Goal: Check status: Check status

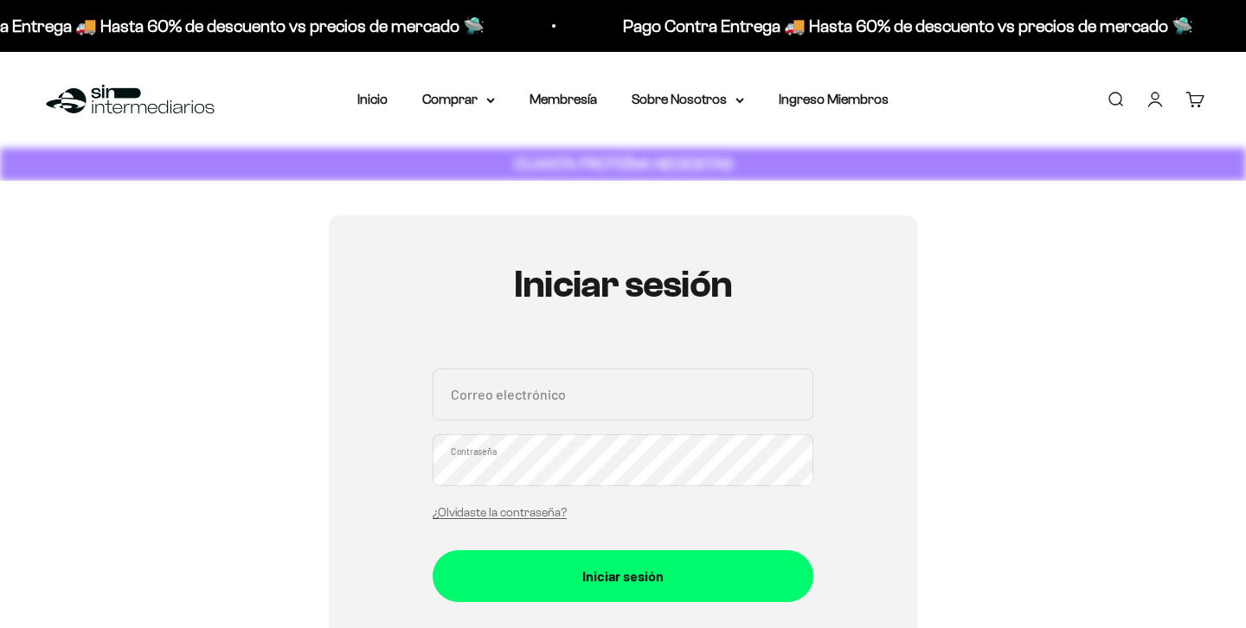
type input "[EMAIL_ADDRESS][DOMAIN_NAME]"
click at [574, 416] on input "[EMAIL_ADDRESS][DOMAIN_NAME]" at bounding box center [623, 395] width 381 height 52
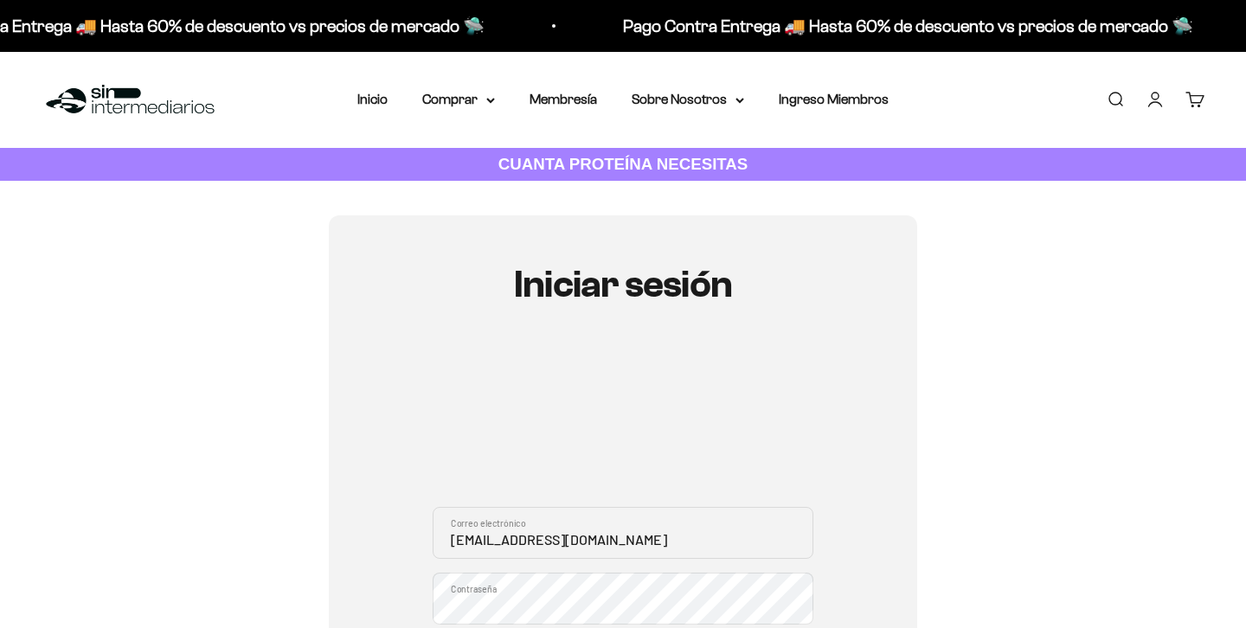
click at [836, 450] on div "Iniciar sesión iso109759@gmail.com Correo electrónico Contraseña ¿Olvidaste la …" at bounding box center [623, 564] width 589 height 697
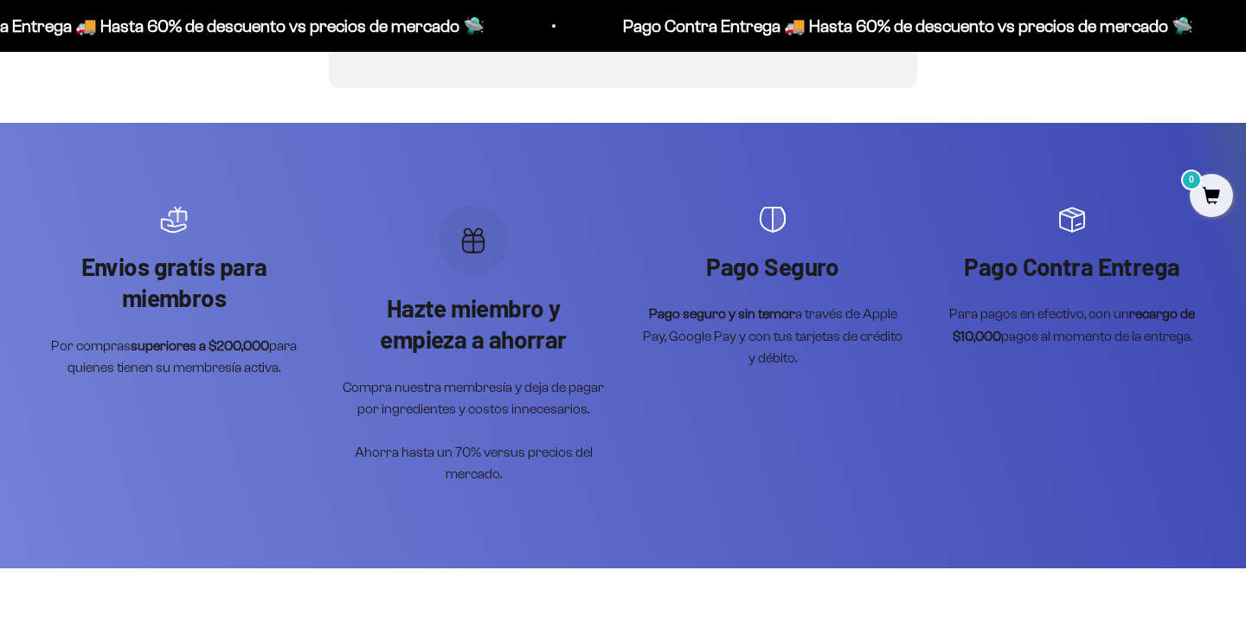
scroll to position [517, 0]
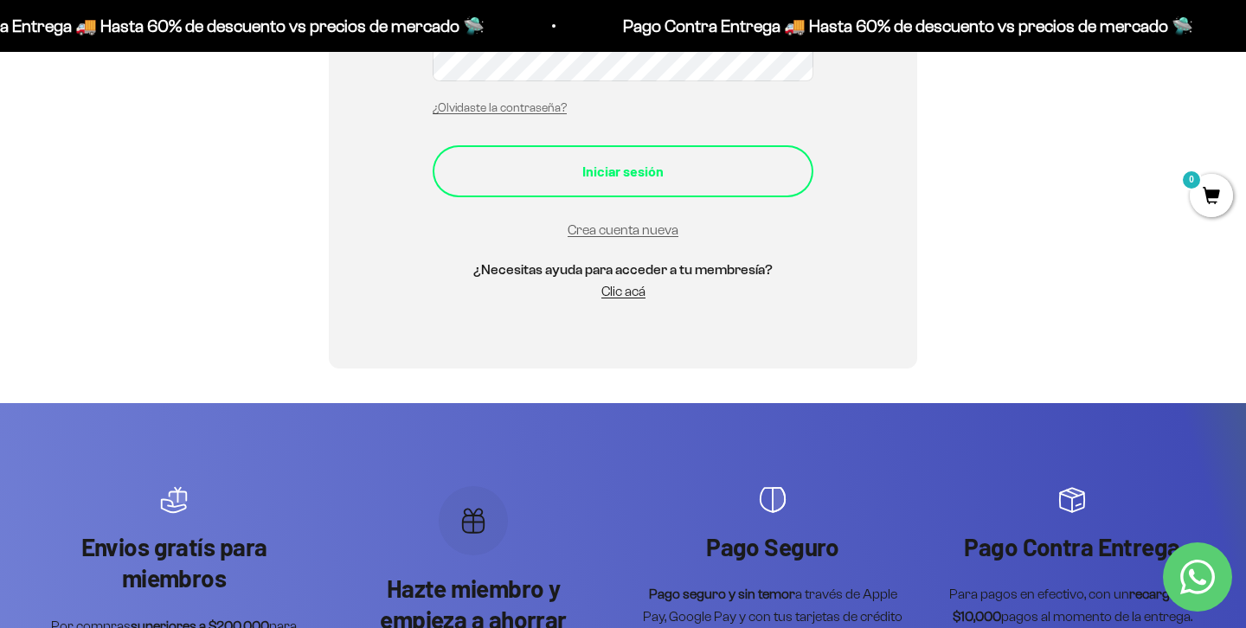
click at [642, 183] on button "Iniciar sesión" at bounding box center [623, 171] width 381 height 52
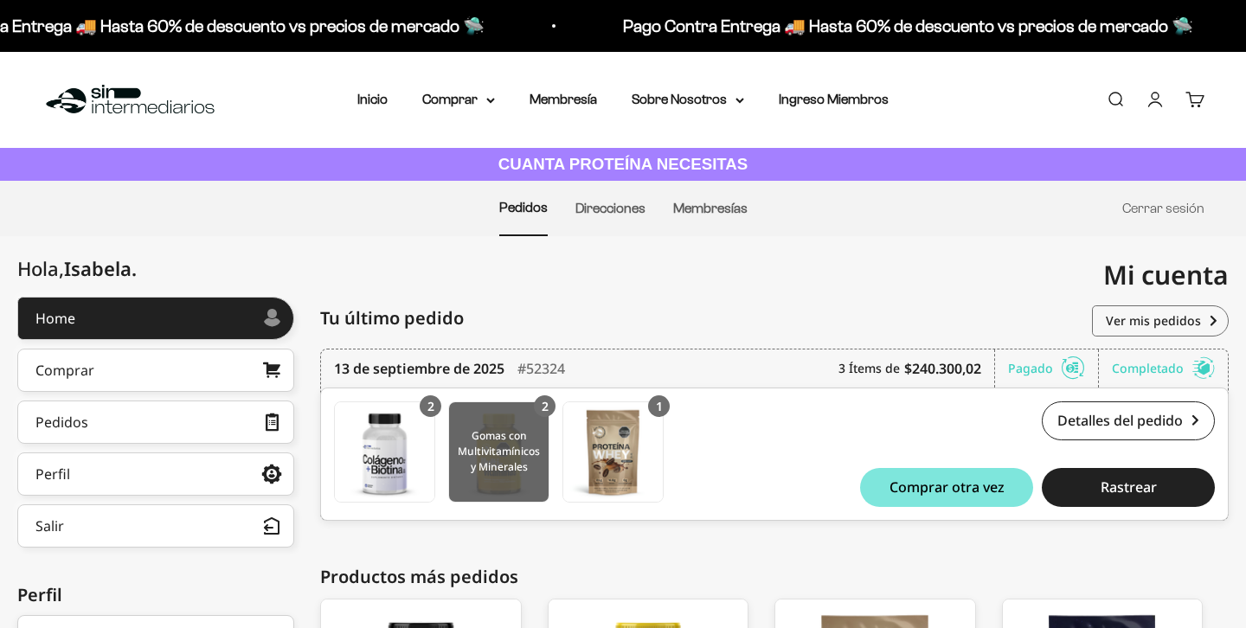
scroll to position [155, 0]
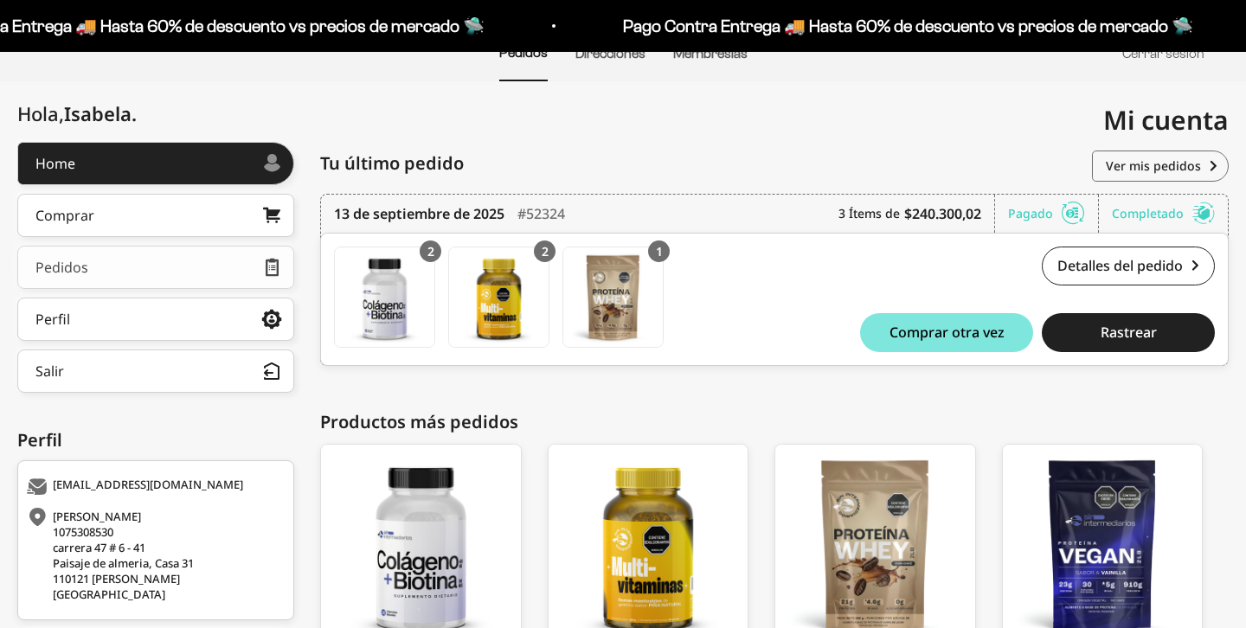
click at [138, 289] on link "Pedidos" at bounding box center [155, 267] width 277 height 43
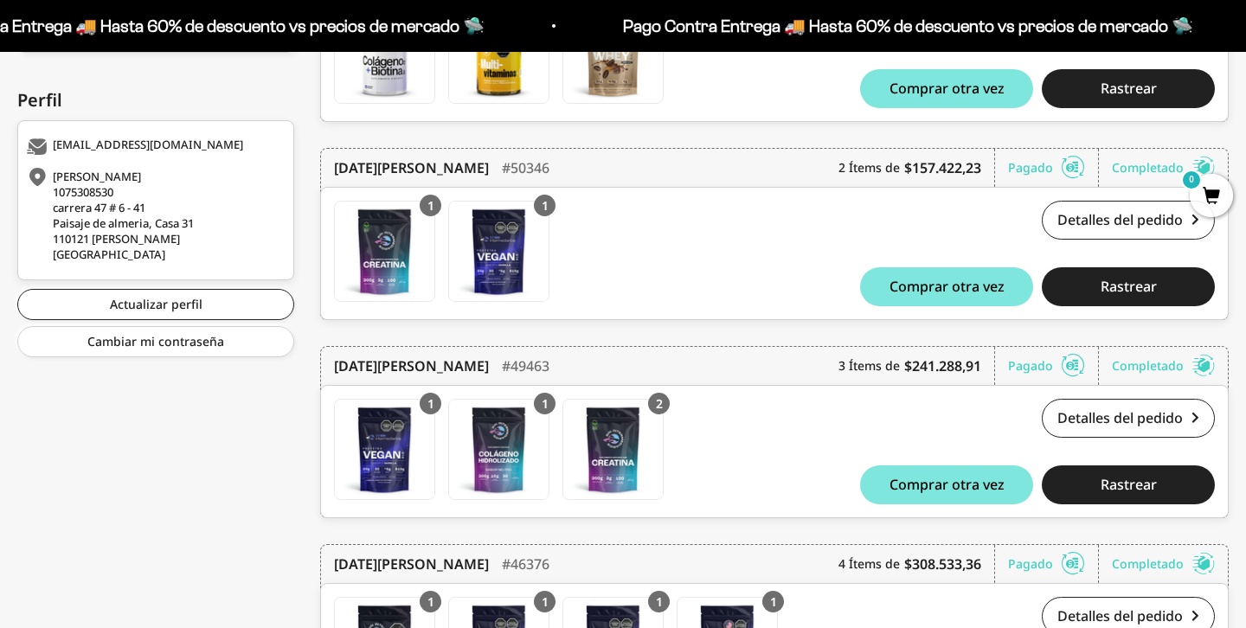
scroll to position [527, 0]
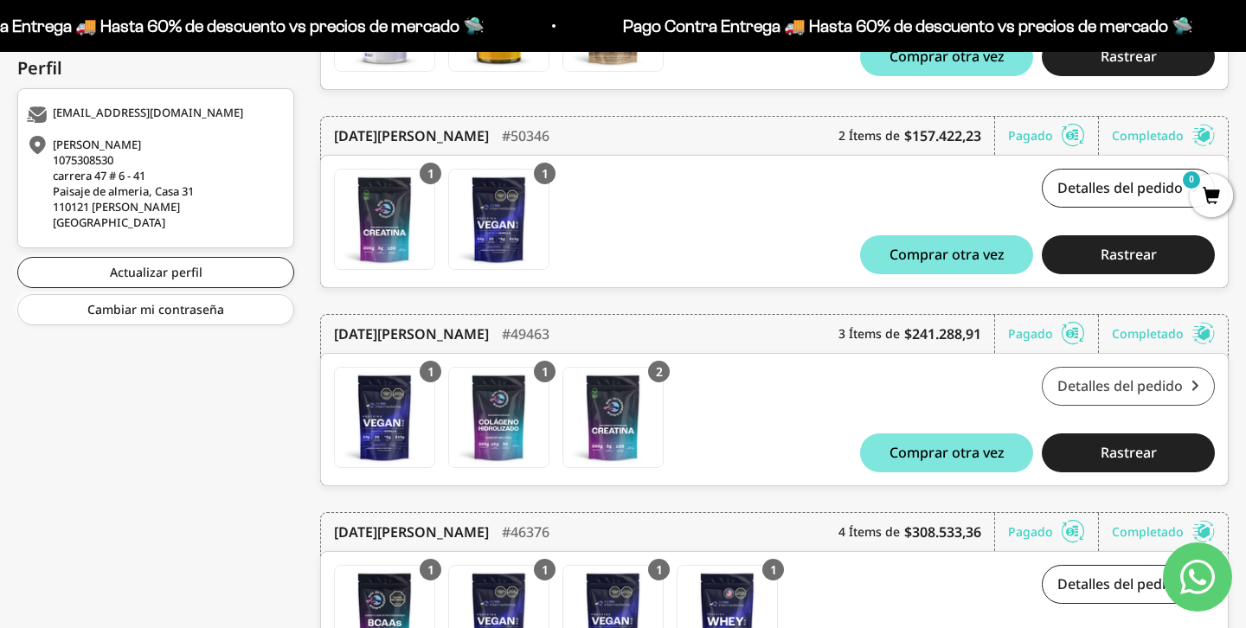
click at [1131, 387] on link "Detalles del pedido" at bounding box center [1128, 386] width 173 height 39
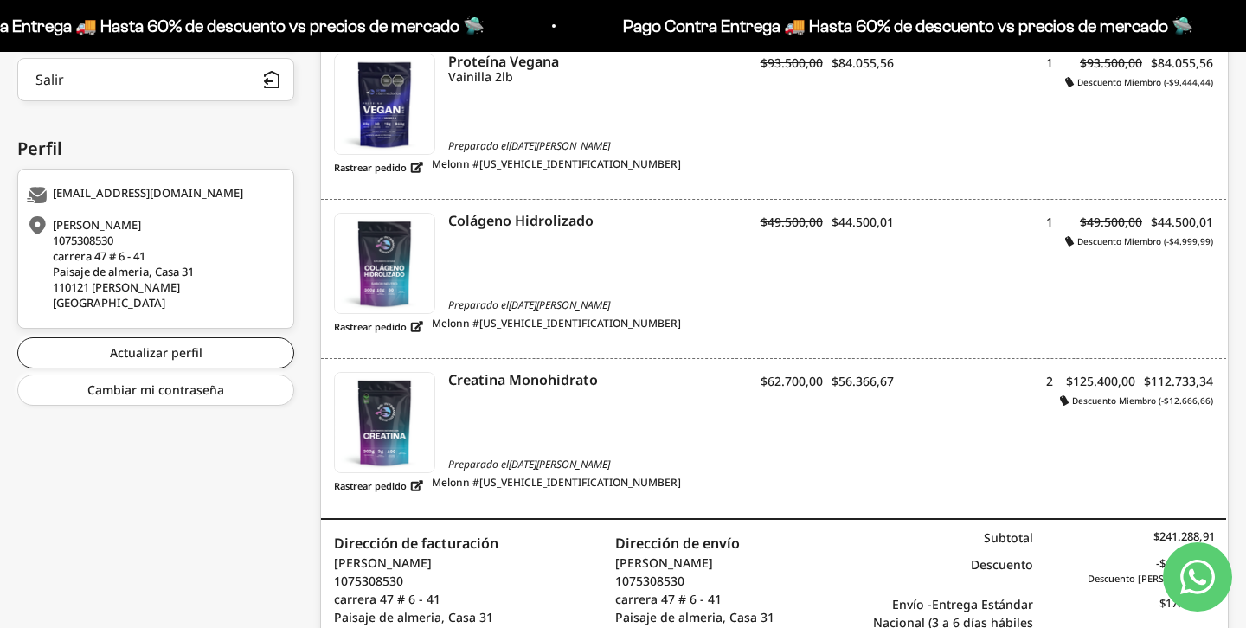
scroll to position [479, 0]
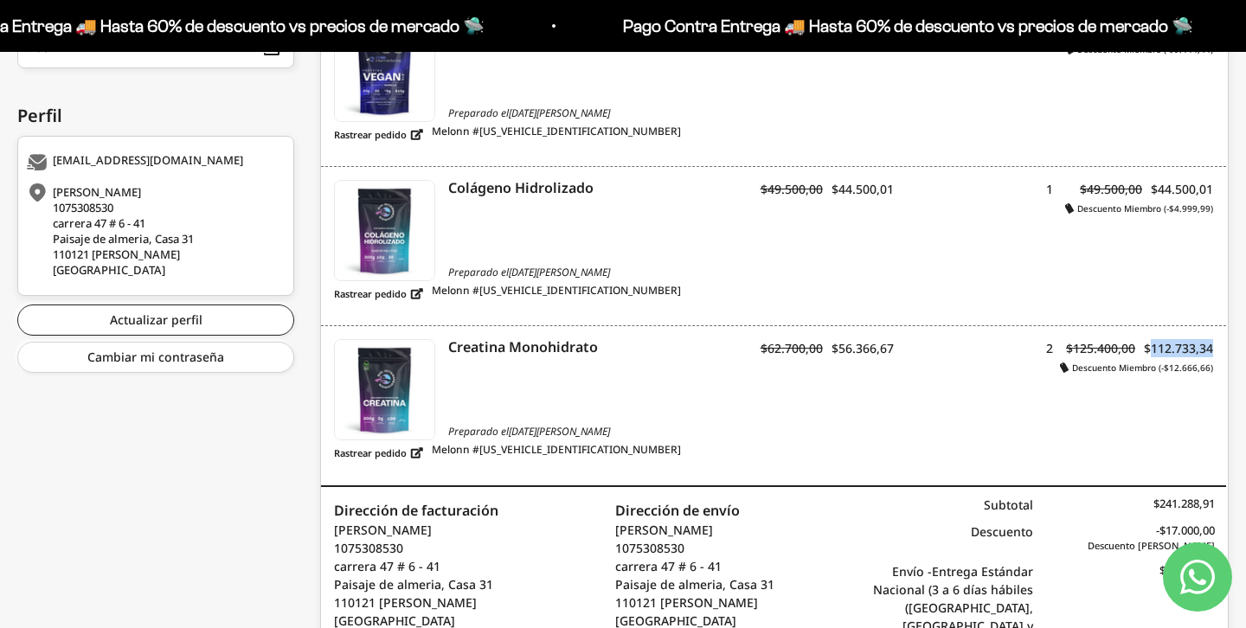
drag, startPoint x: 1152, startPoint y: 350, endPoint x: 1211, endPoint y: 350, distance: 58.9
click at [1211, 350] on span "$112.733,34" at bounding box center [1178, 348] width 69 height 16
copy span "112.733,34"
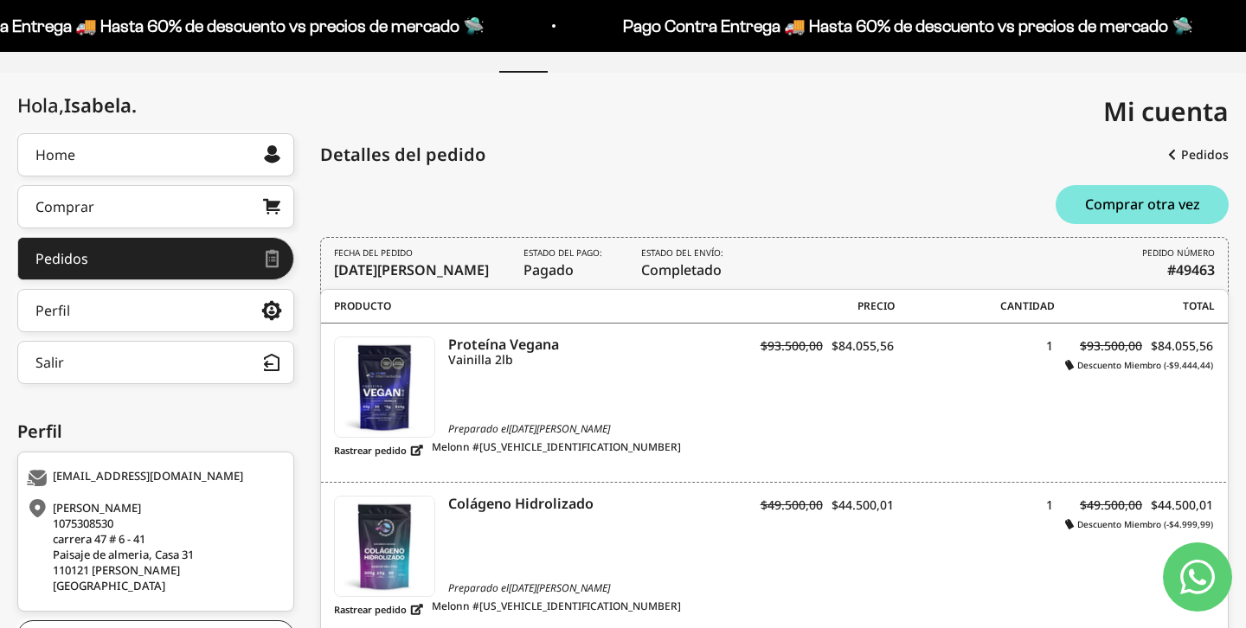
scroll to position [0, 0]
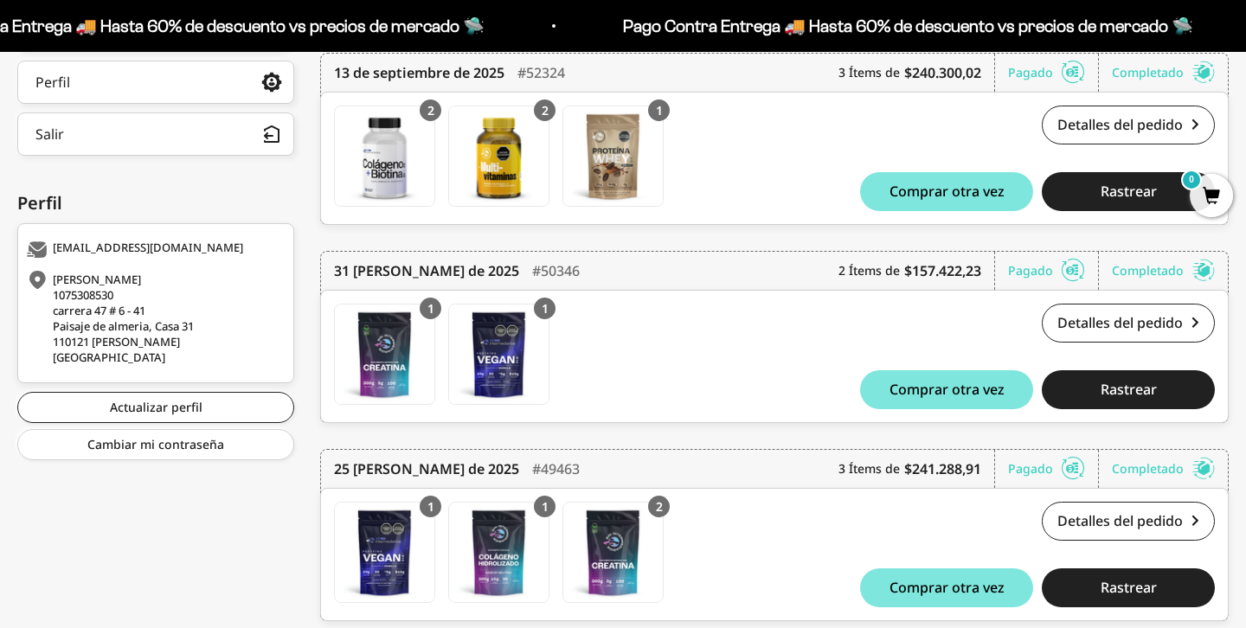
scroll to position [377, 0]
